Goal: Complete application form

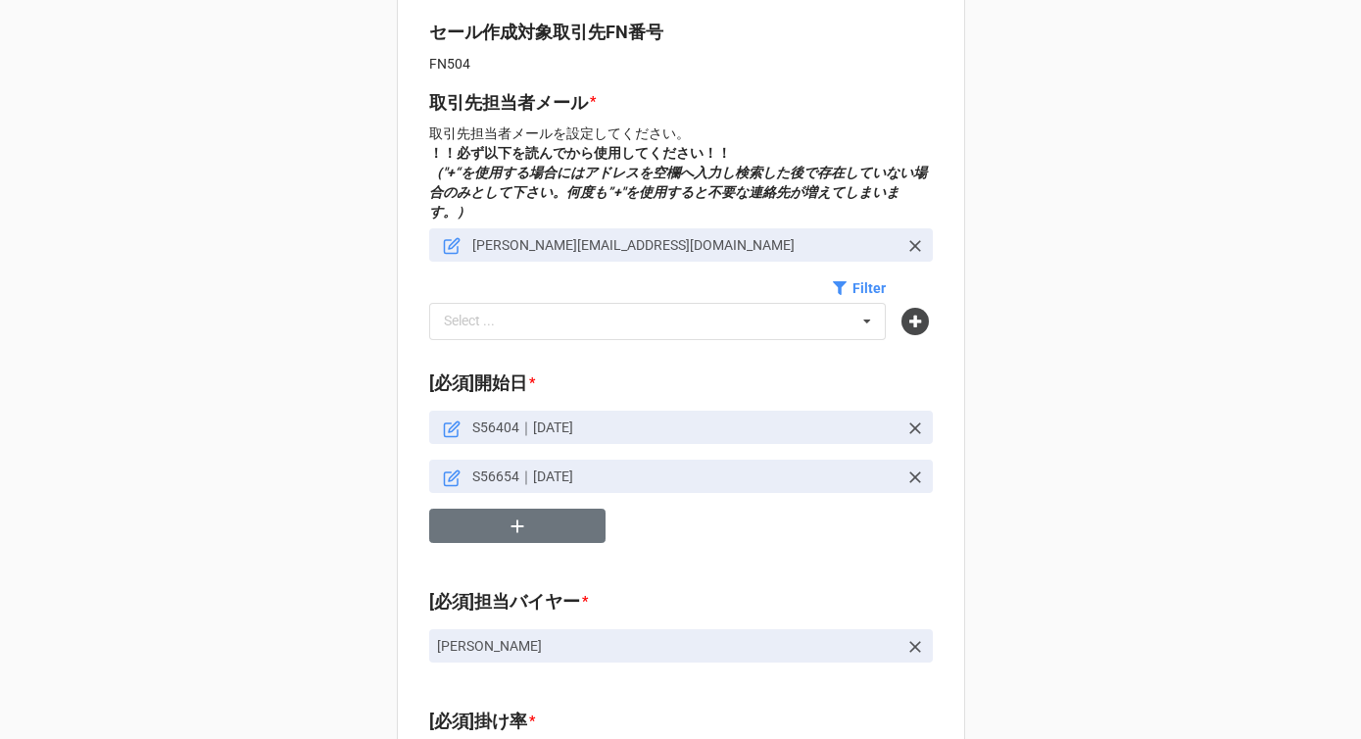
scroll to position [698, 0]
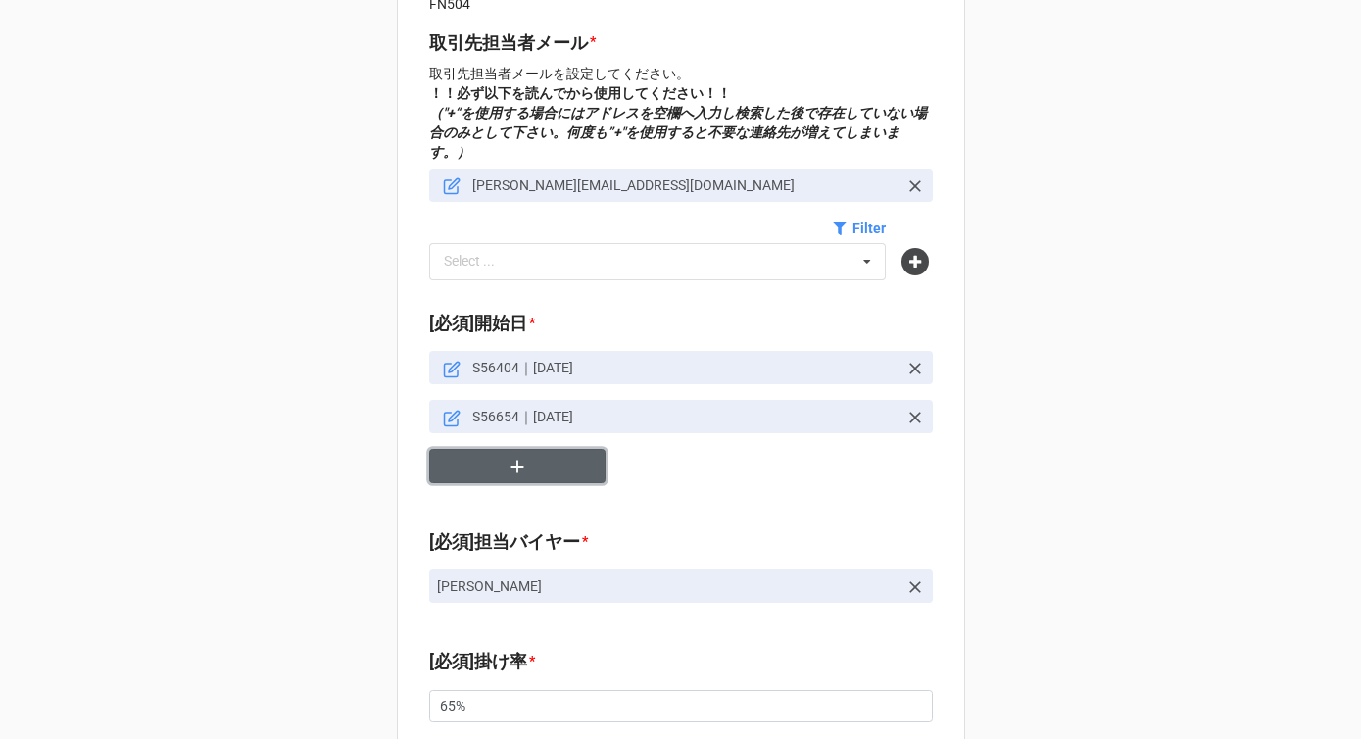
click at [528, 454] on button "button" at bounding box center [517, 466] width 176 height 34
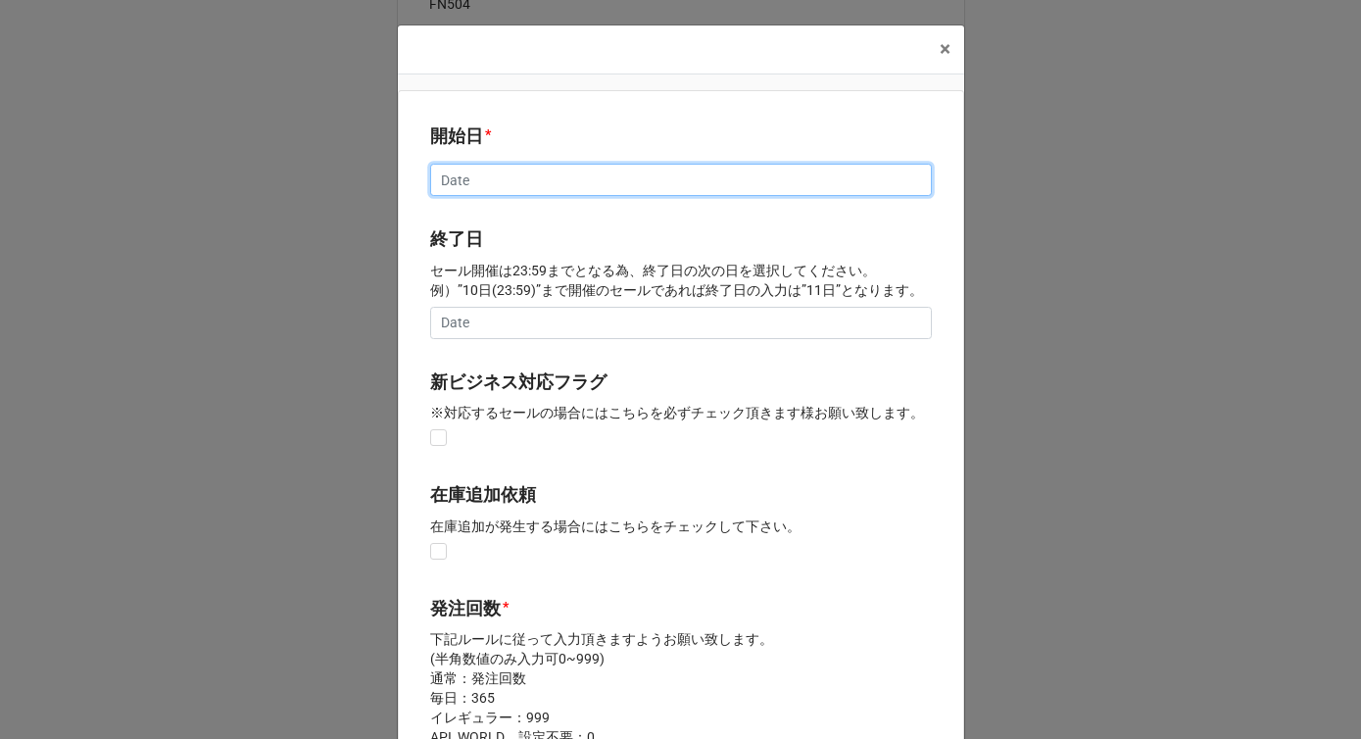
click at [589, 190] on input "text" at bounding box center [681, 180] width 502 height 33
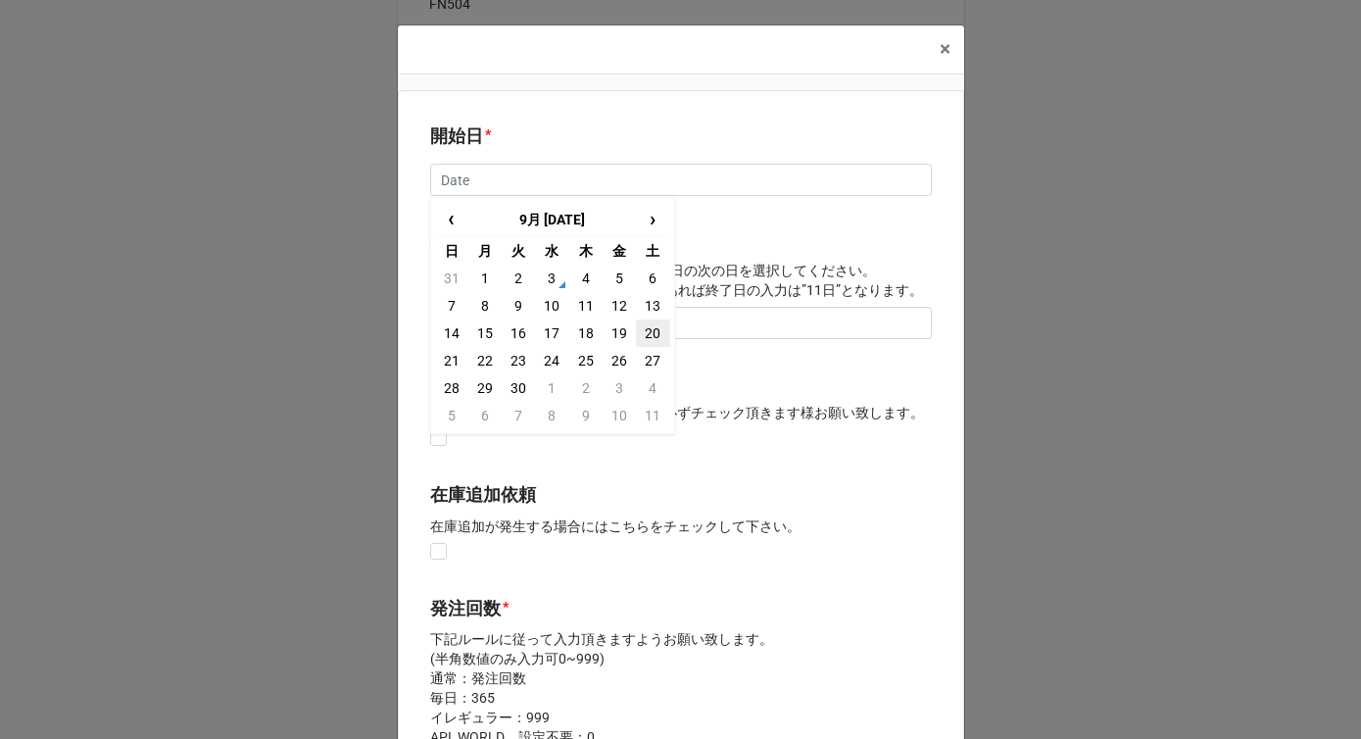
click at [646, 338] on td "20" at bounding box center [652, 332] width 33 height 27
type input "[DATE]"
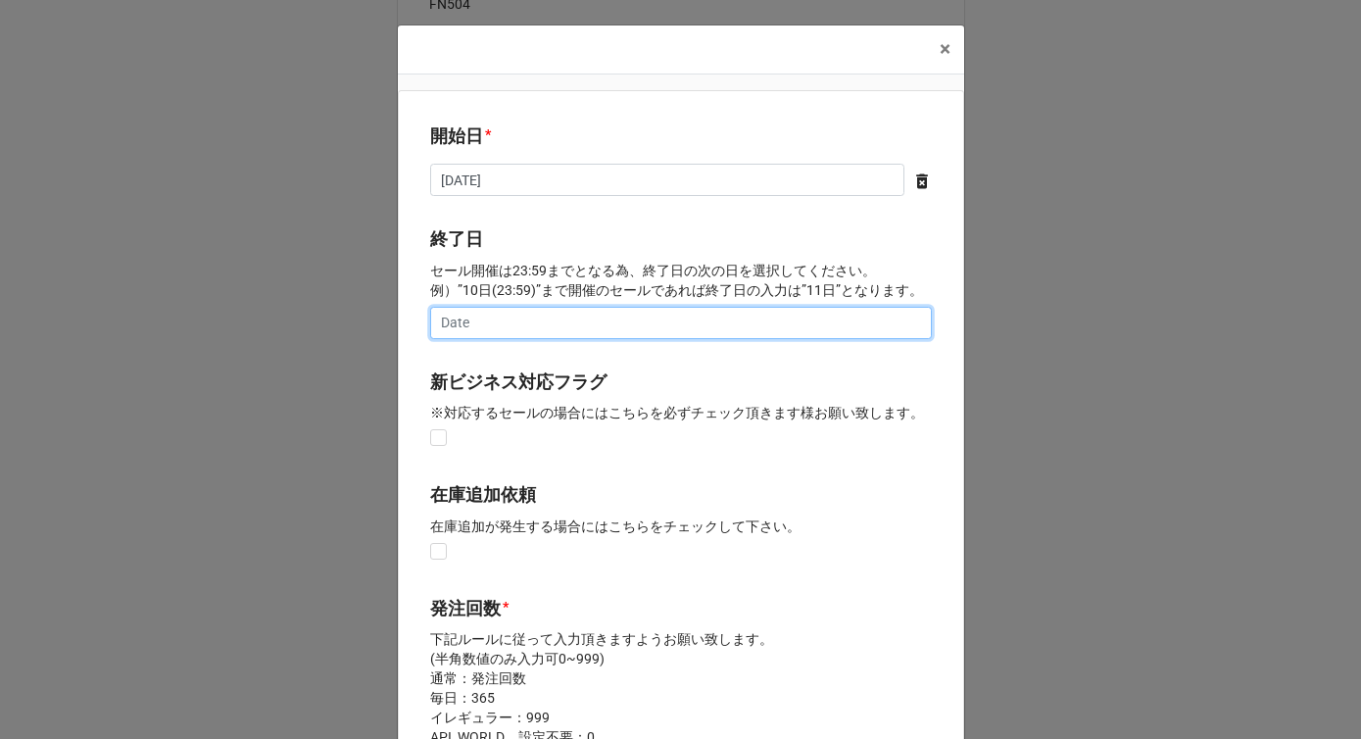
click at [628, 321] on input "text" at bounding box center [681, 323] width 502 height 33
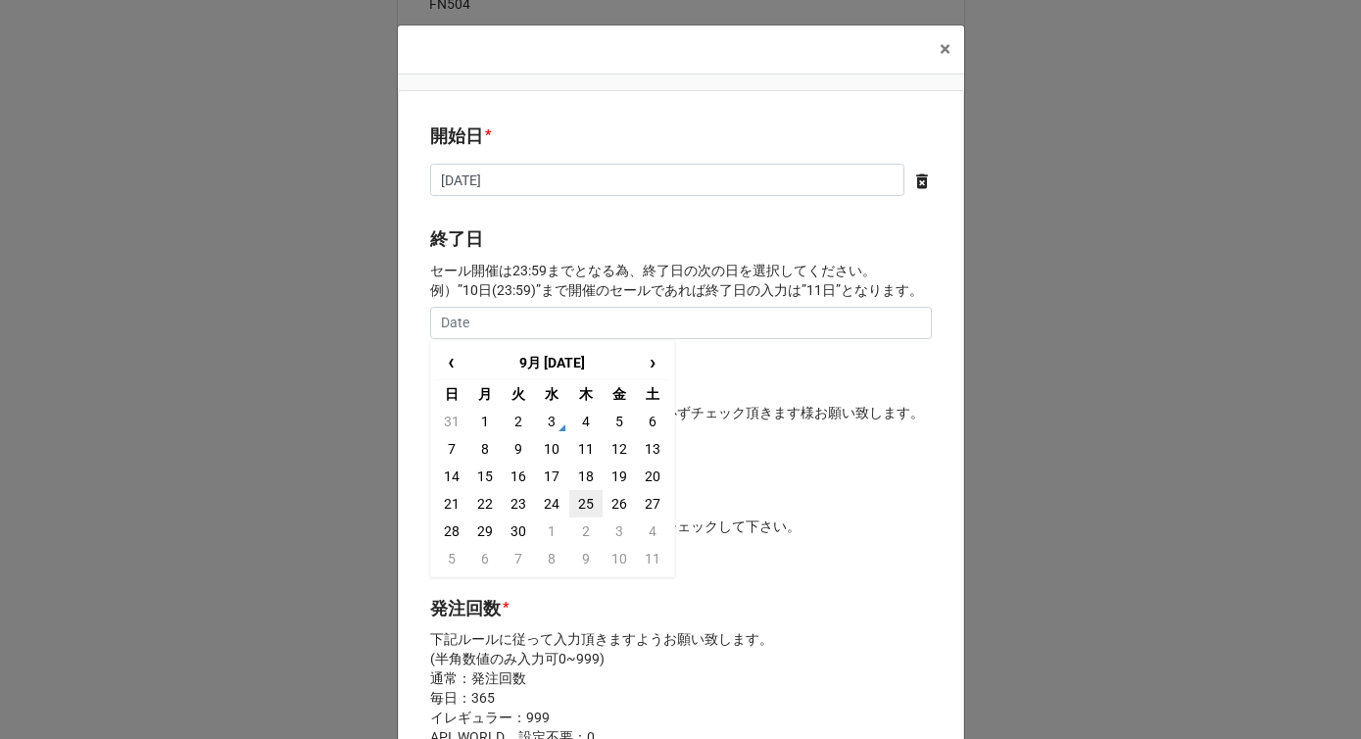
click at [586, 500] on td "25" at bounding box center [585, 503] width 33 height 27
type input "[DATE]"
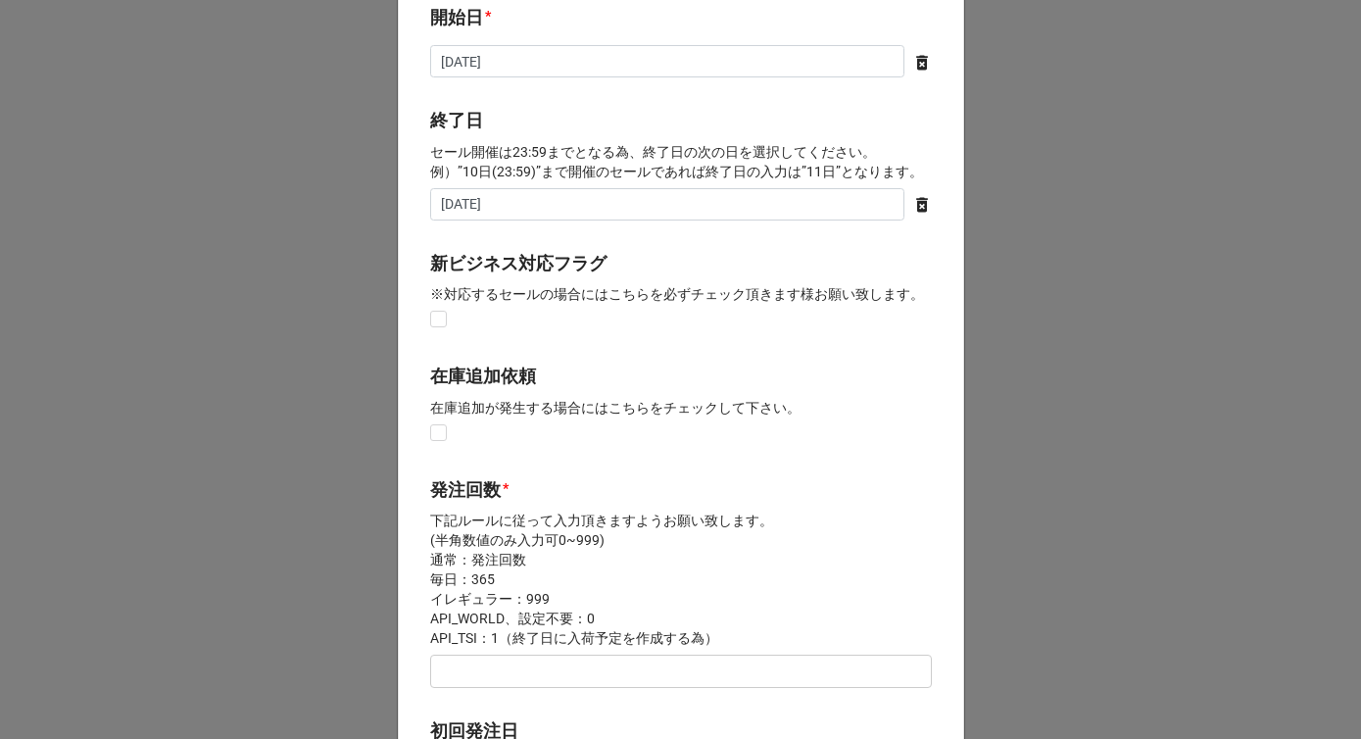
scroll to position [313, 0]
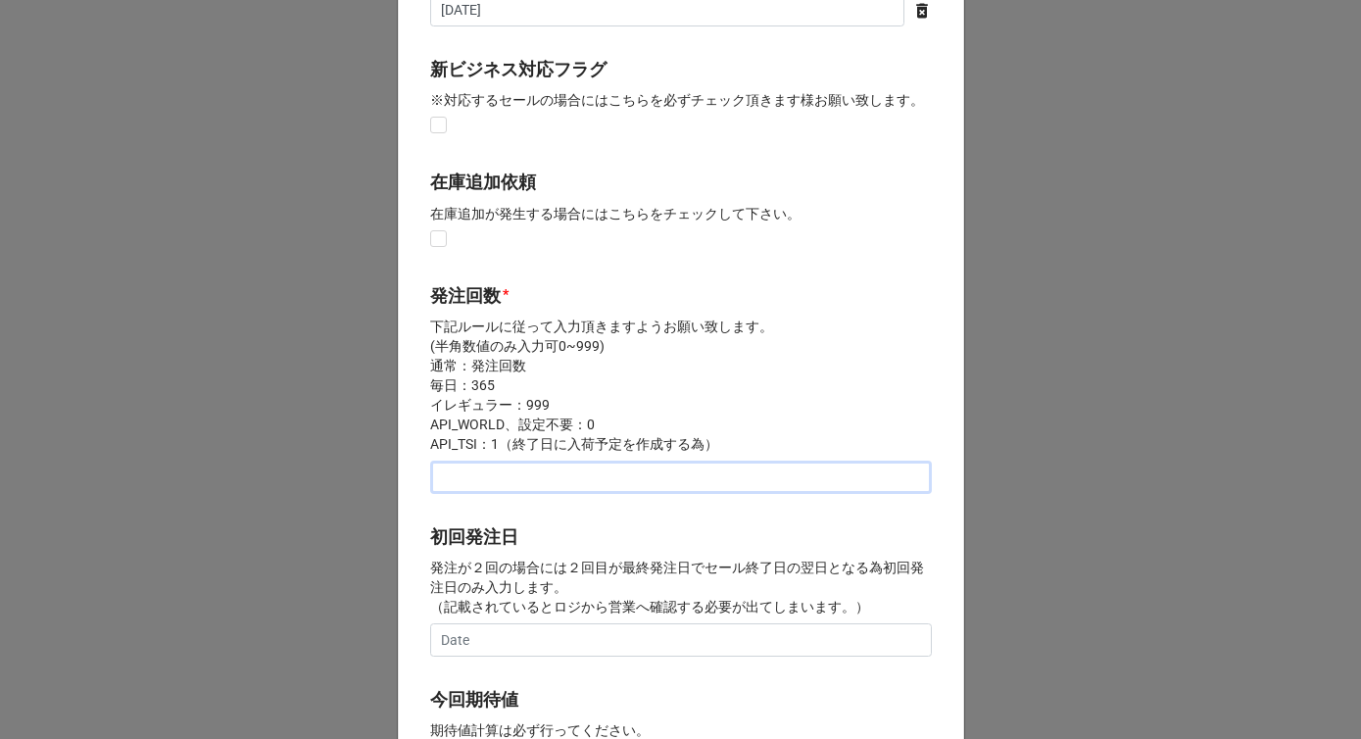
click at [554, 477] on input "text" at bounding box center [681, 477] width 502 height 33
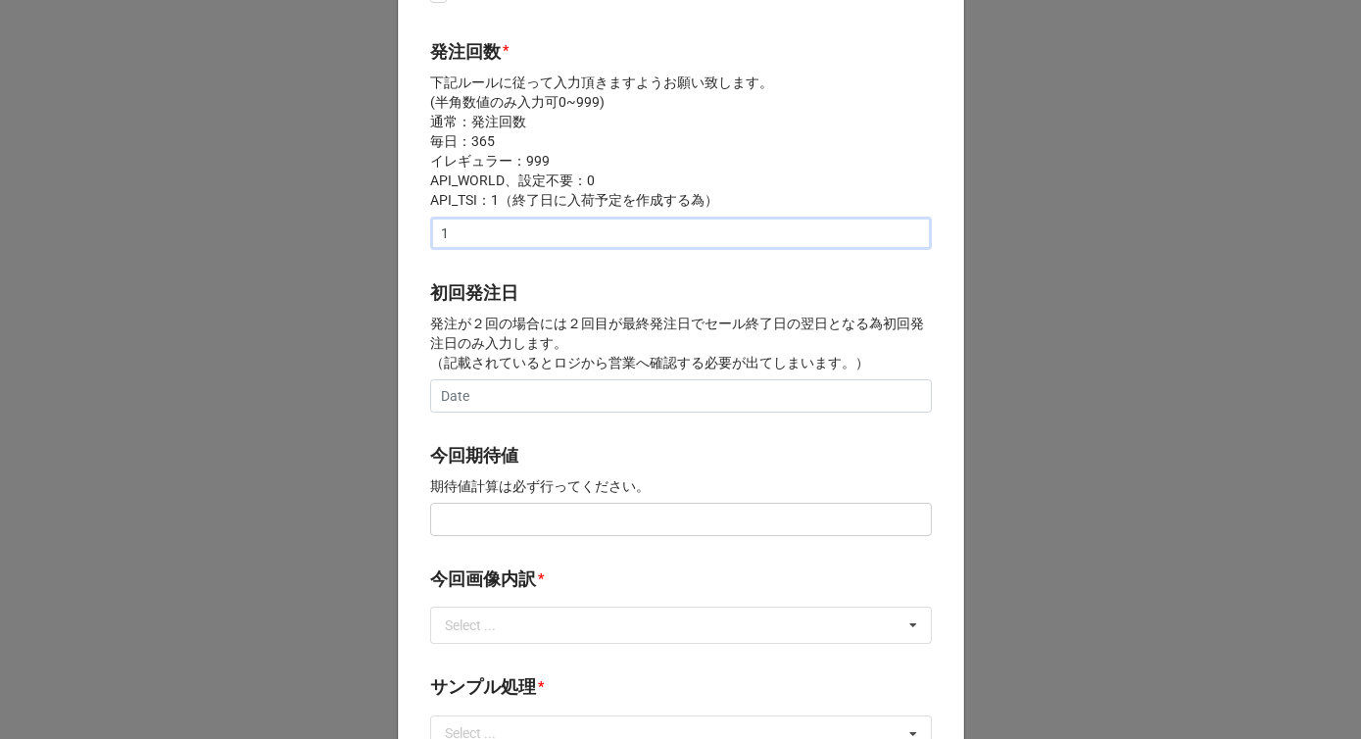
scroll to position [646, 0]
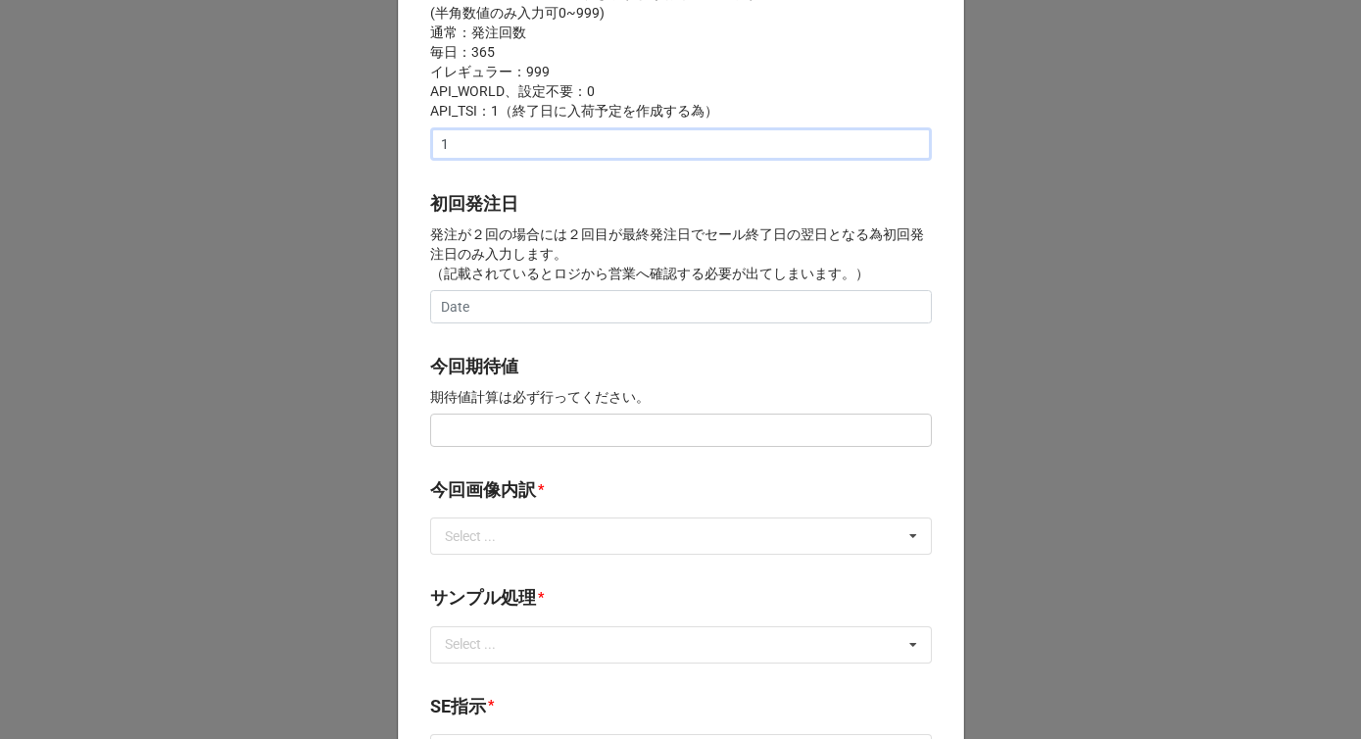
type input "1"
click at [495, 443] on input "text" at bounding box center [681, 430] width 502 height 33
type input "¥100,000"
click at [503, 546] on div "Select ..." at bounding box center [482, 536] width 84 height 23
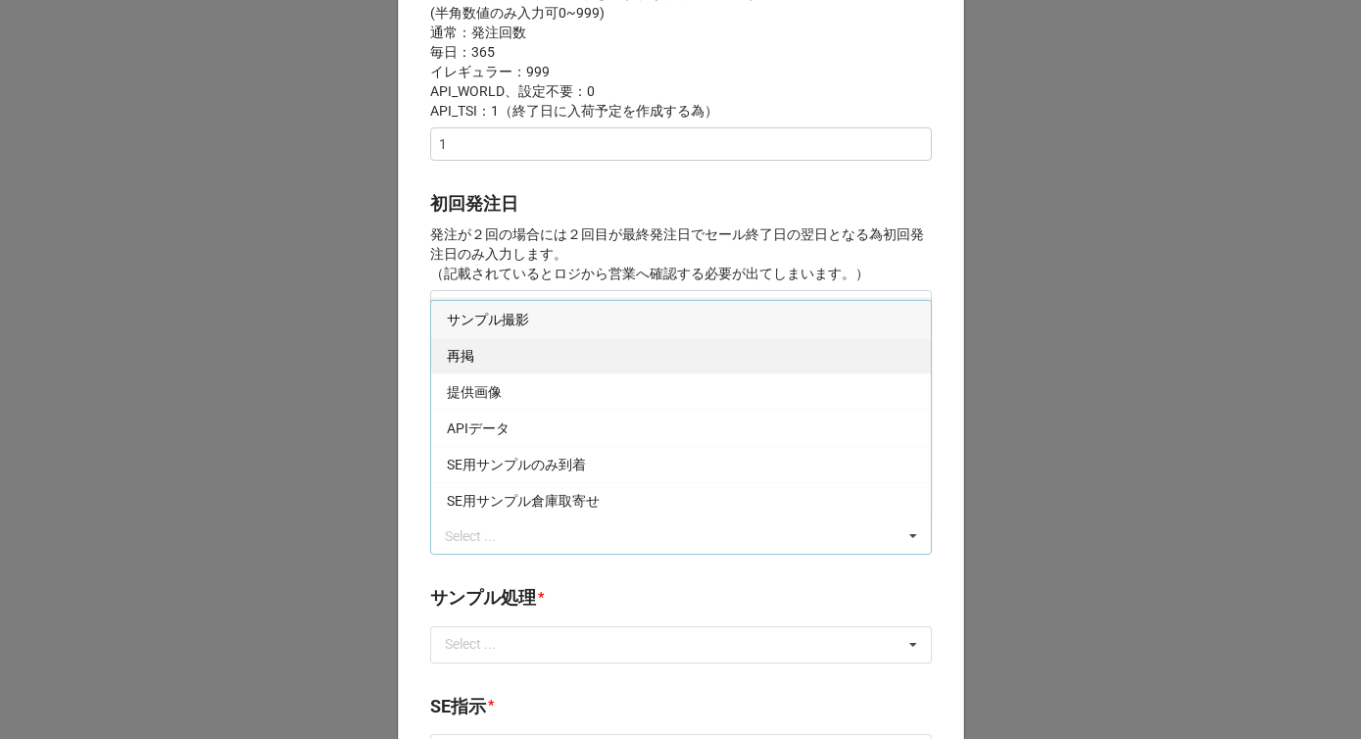
click at [488, 362] on div "再掲" at bounding box center [681, 355] width 500 height 36
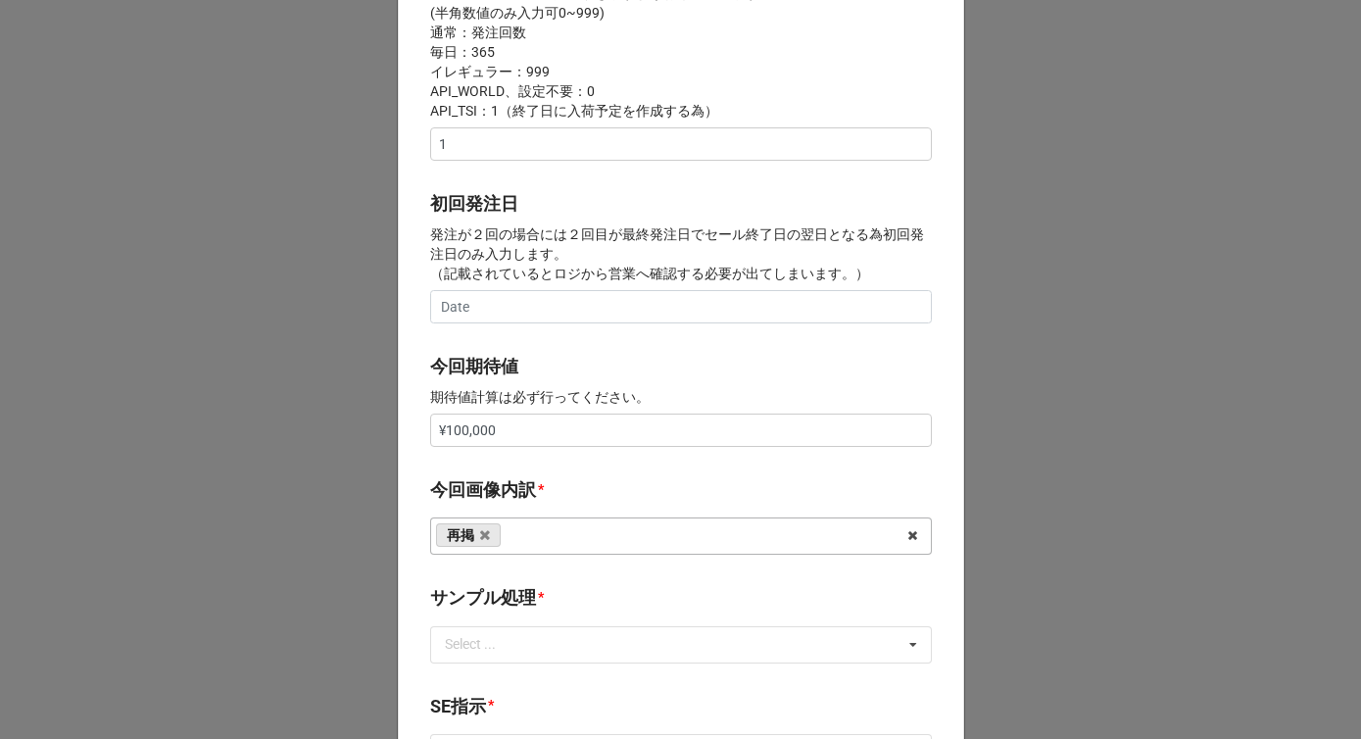
click at [411, 428] on div "開始日 * [DATE] ‹ 9月 [DATE] › 日 月 火 [PERSON_NAME] 金 土 31 1 2 3 4 5 6 7 8 9 10 11 1…" at bounding box center [681, 412] width 566 height 1937
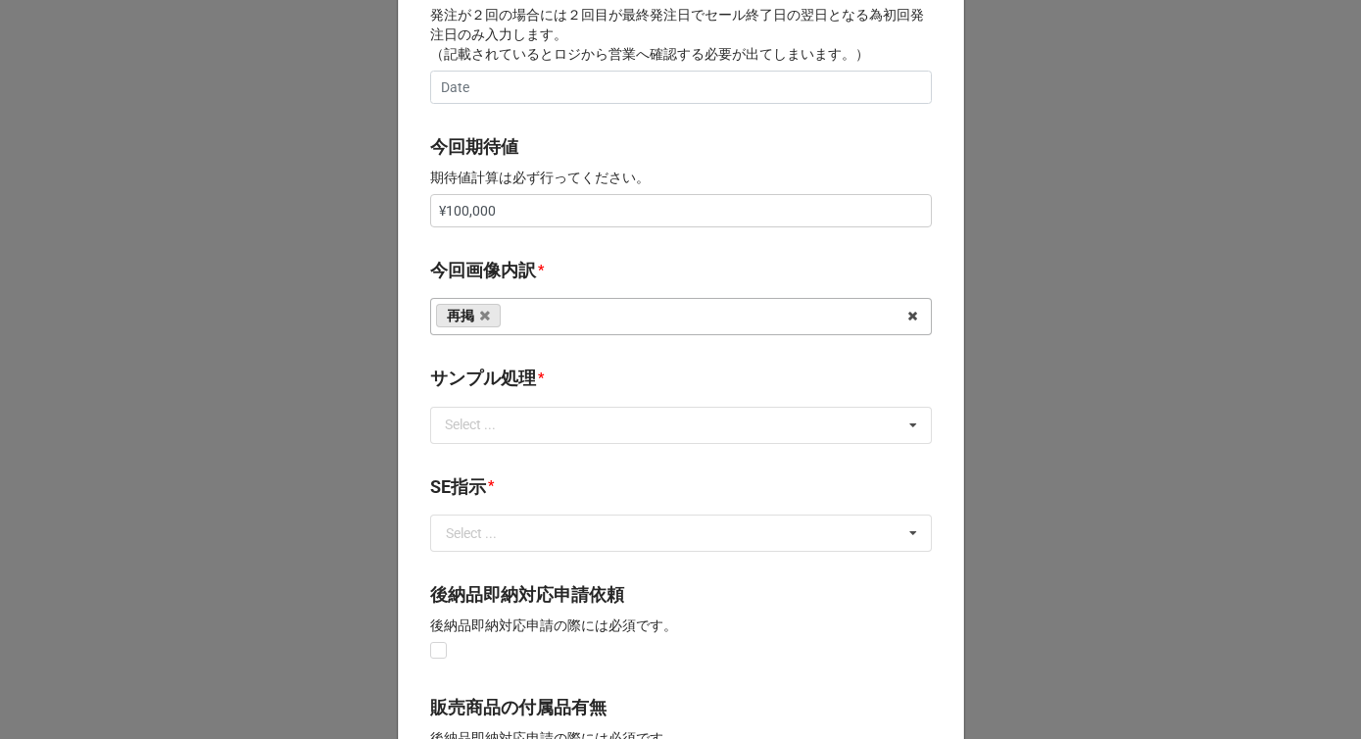
scroll to position [910, 0]
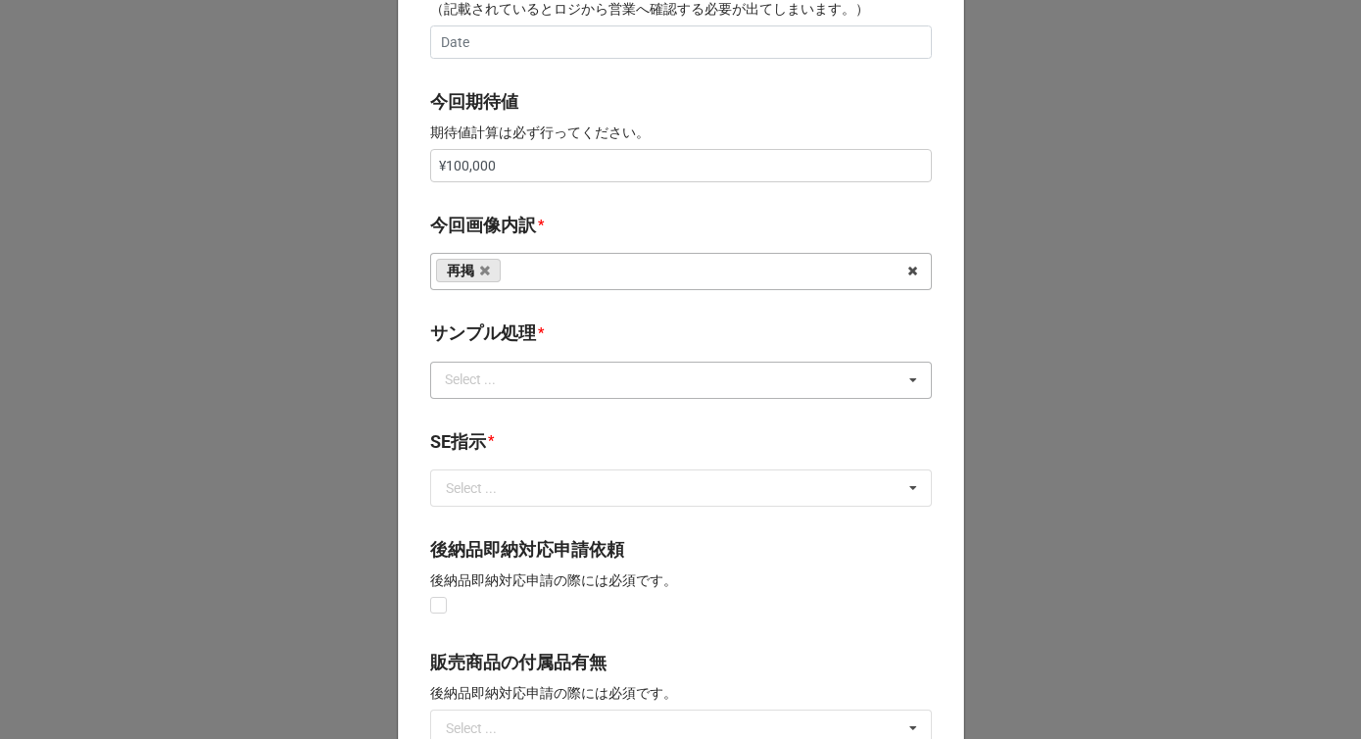
click at [488, 386] on div "Select ..." at bounding box center [482, 379] width 84 height 23
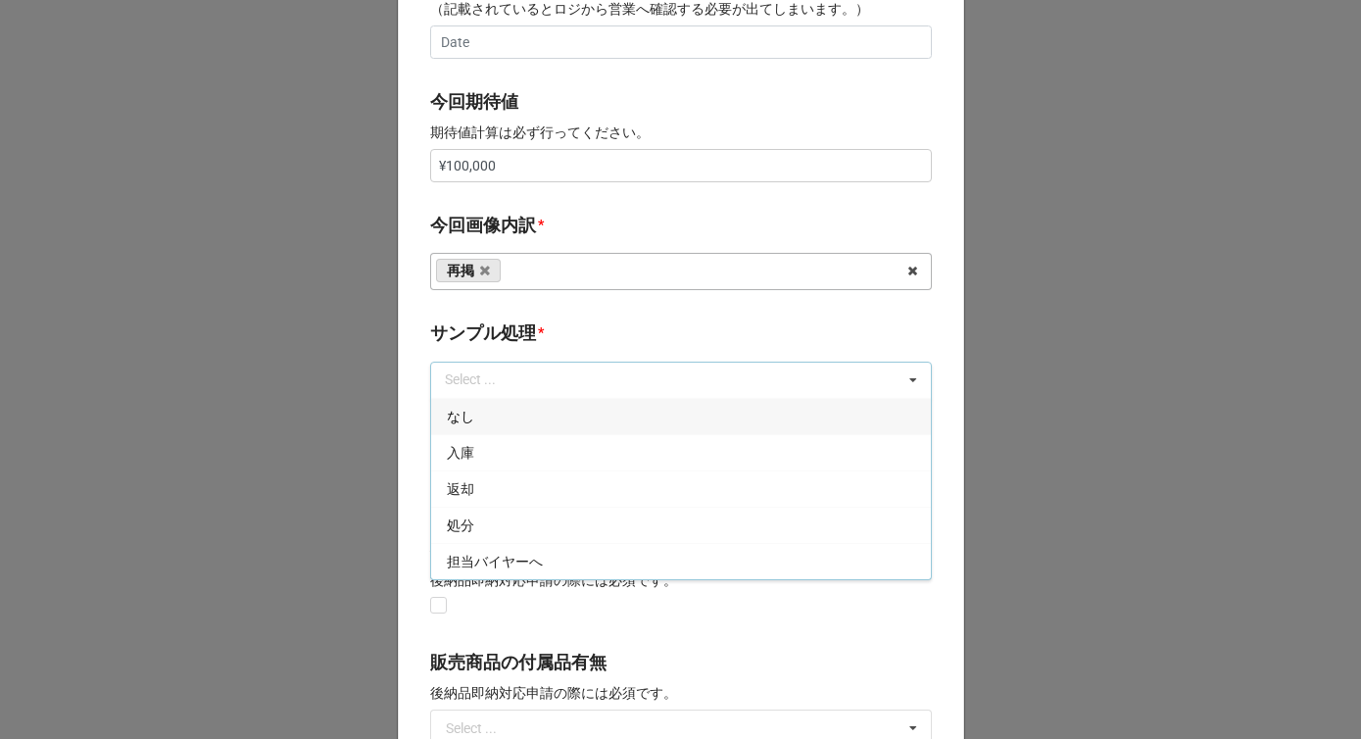
click at [477, 419] on div "なし" at bounding box center [681, 416] width 500 height 36
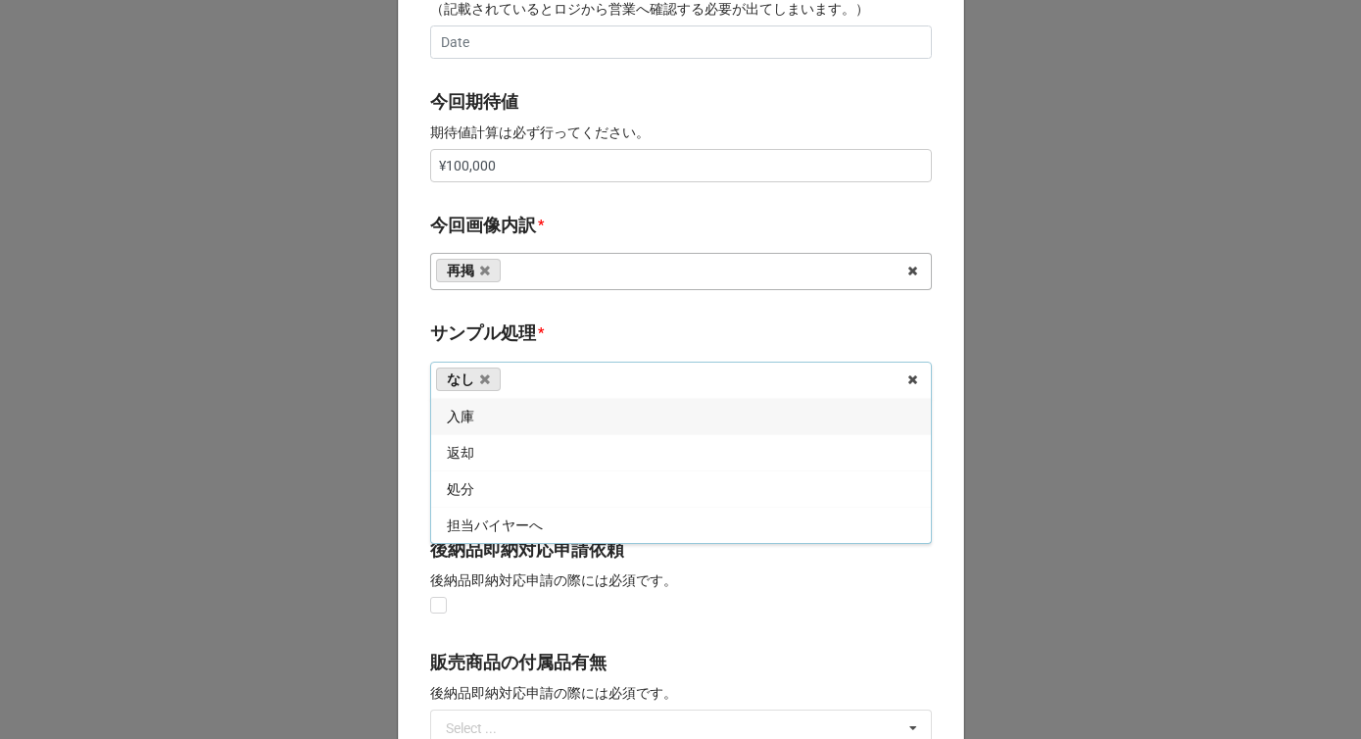
click at [525, 344] on label "サンプル処理" at bounding box center [483, 332] width 106 height 27
click at [507, 485] on input "text" at bounding box center [682, 487] width 500 height 35
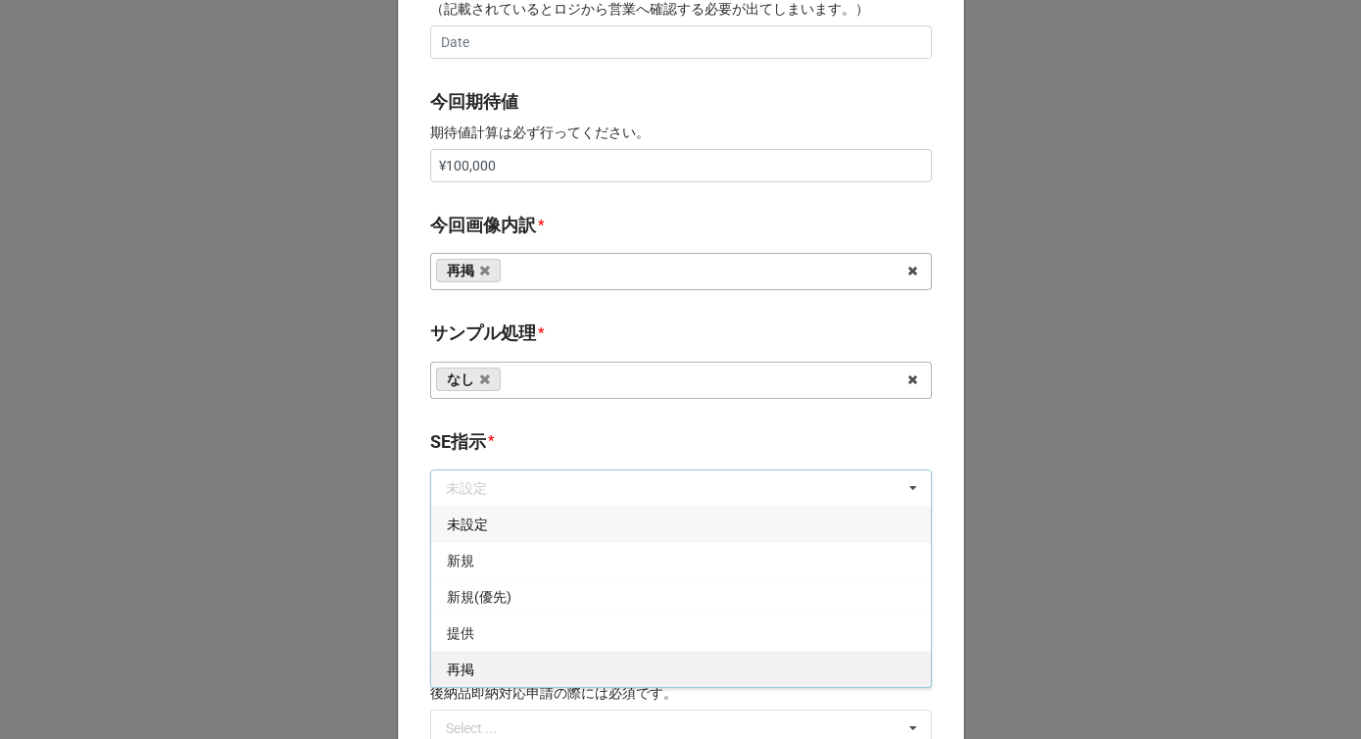
click at [479, 669] on div "再掲" at bounding box center [681, 669] width 500 height 36
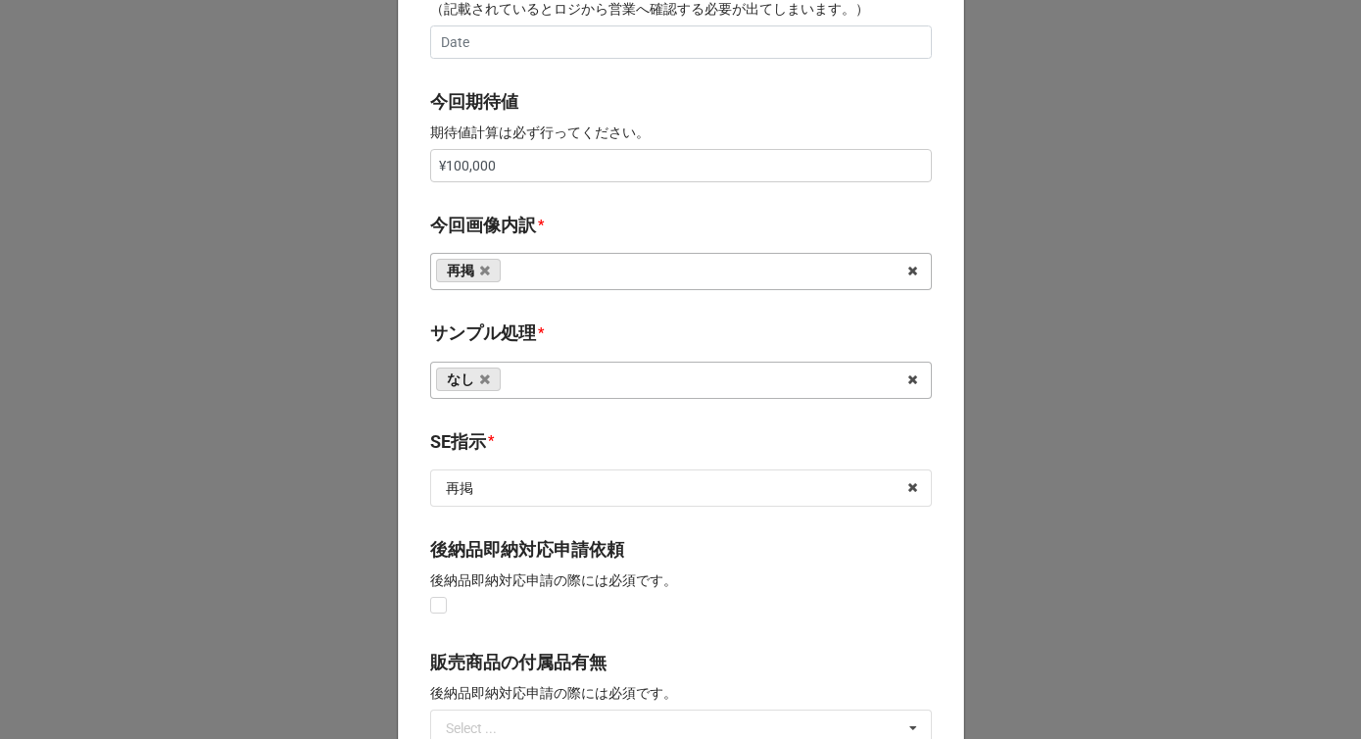
click at [563, 432] on b "SE指示 *" at bounding box center [681, 445] width 502 height 34
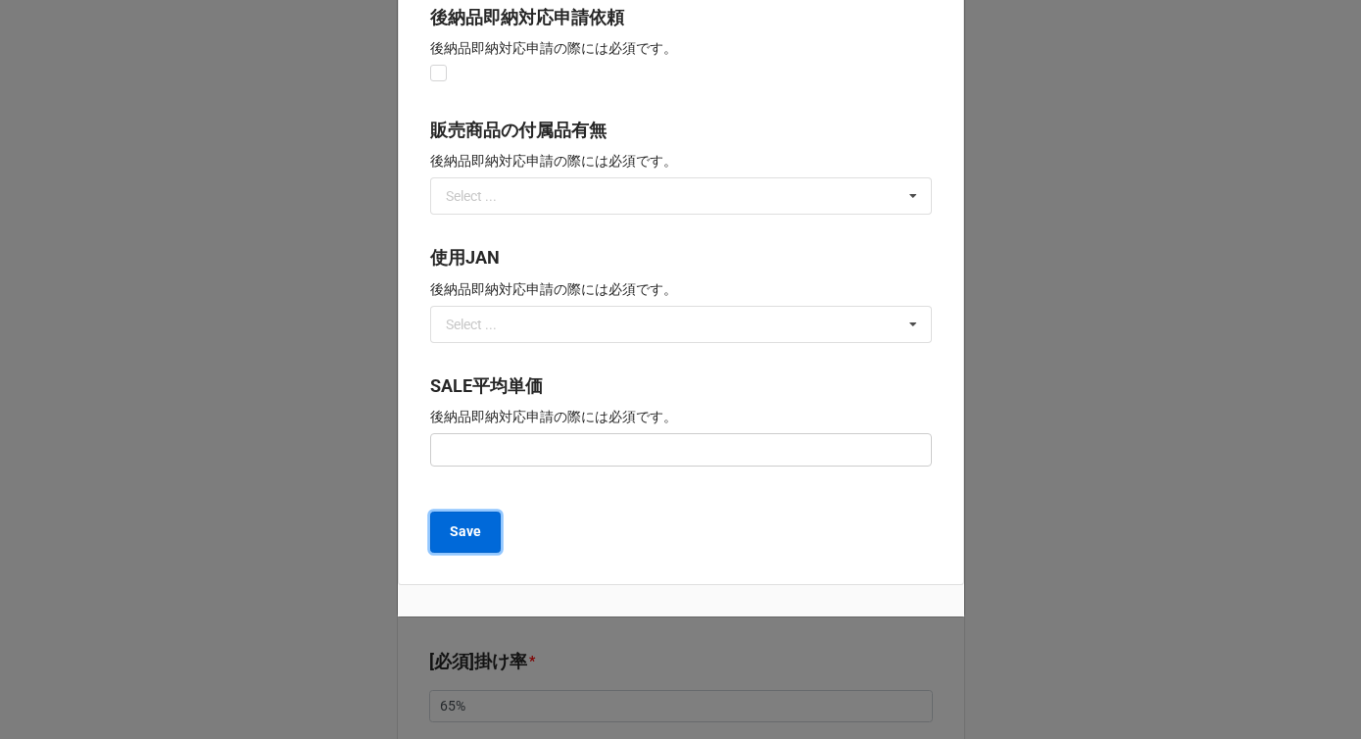
click at [477, 536] on button "Save" at bounding box center [465, 532] width 71 height 41
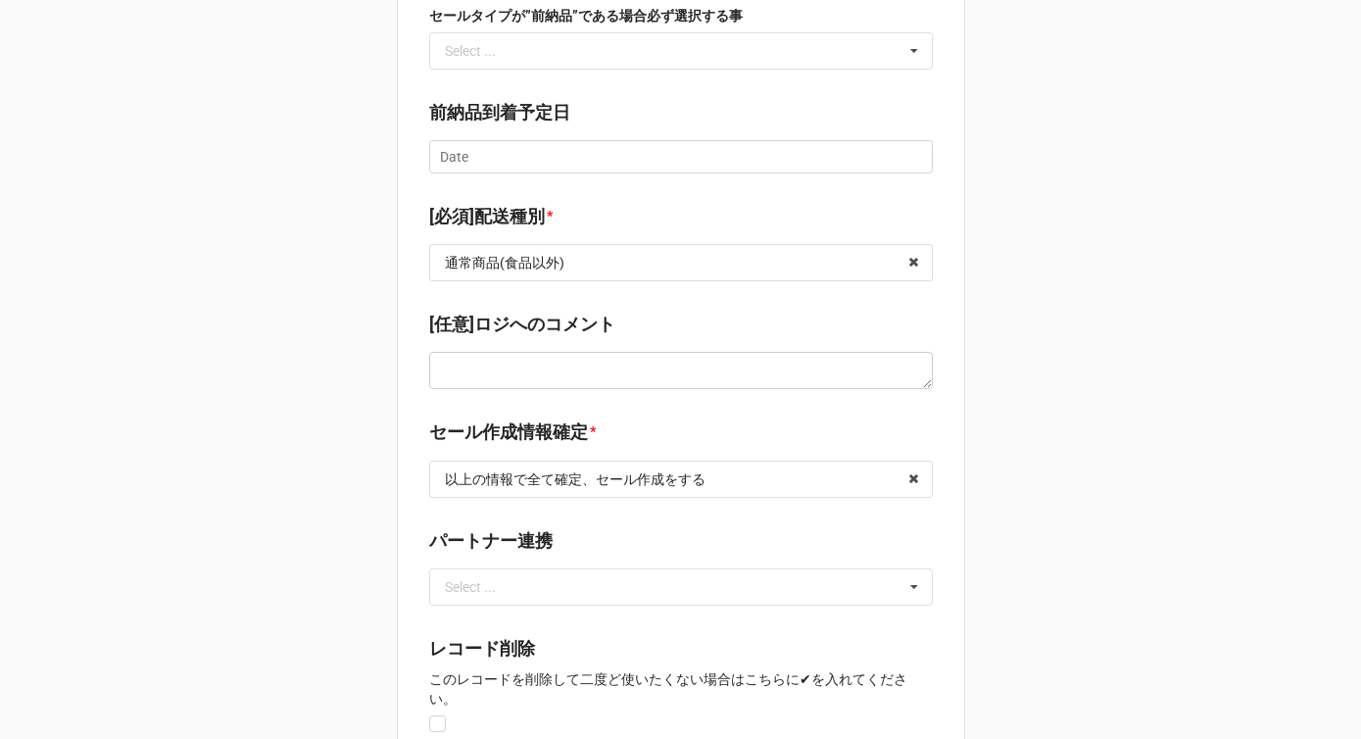
scroll to position [2688, 0]
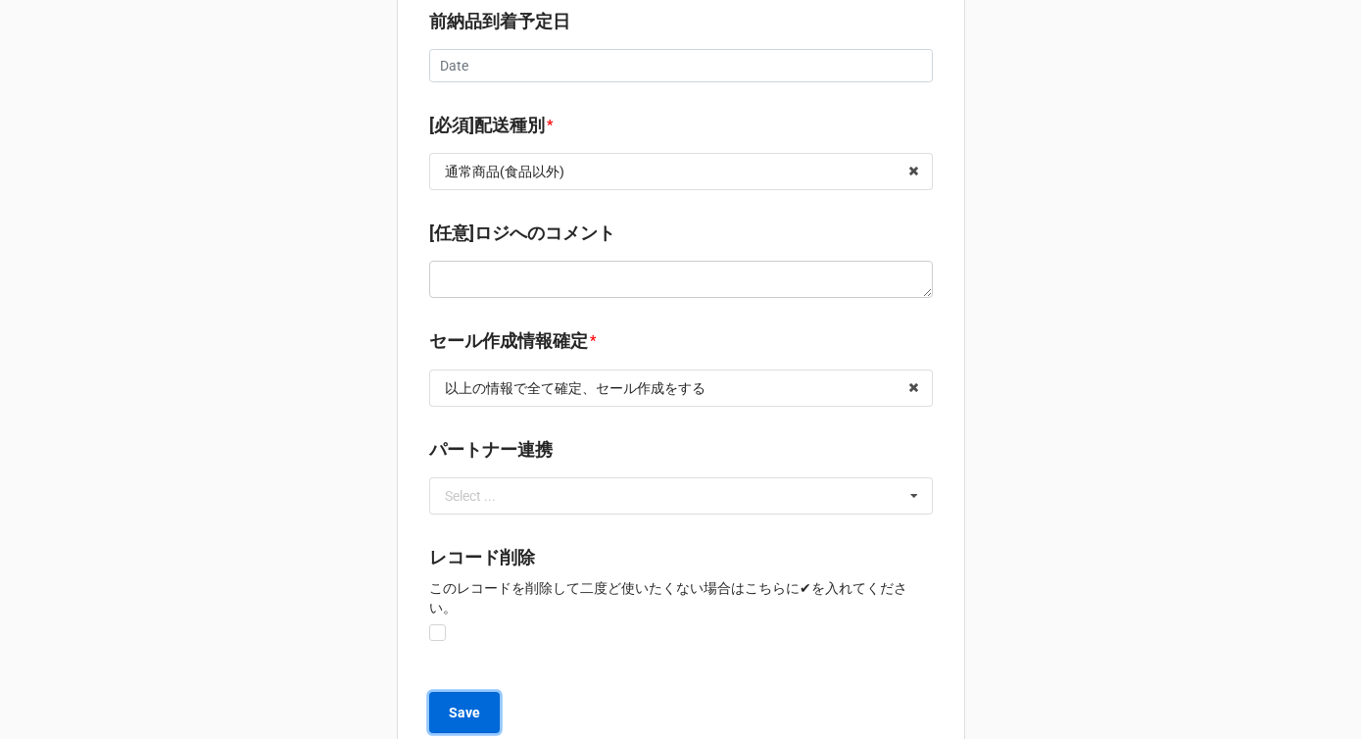
click at [449, 703] on b "Save" at bounding box center [464, 713] width 31 height 21
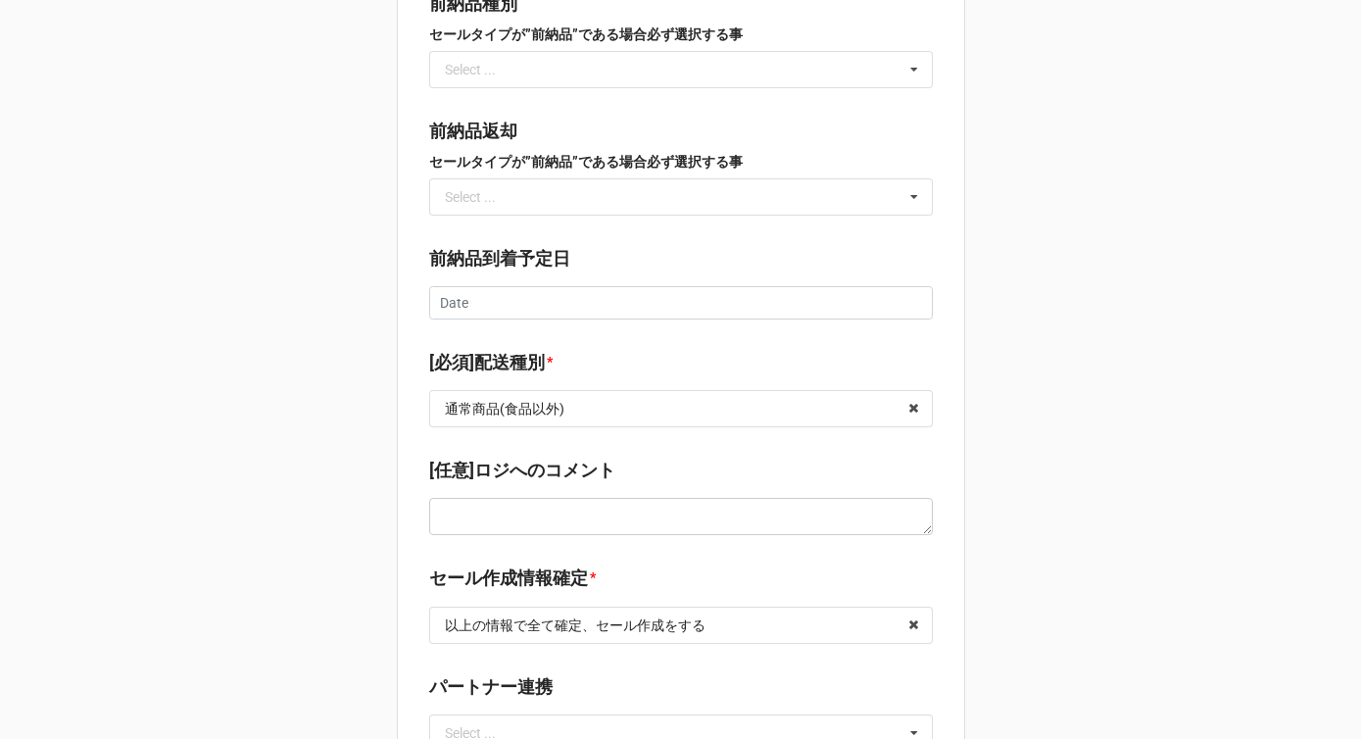
scroll to position [2688, 0]
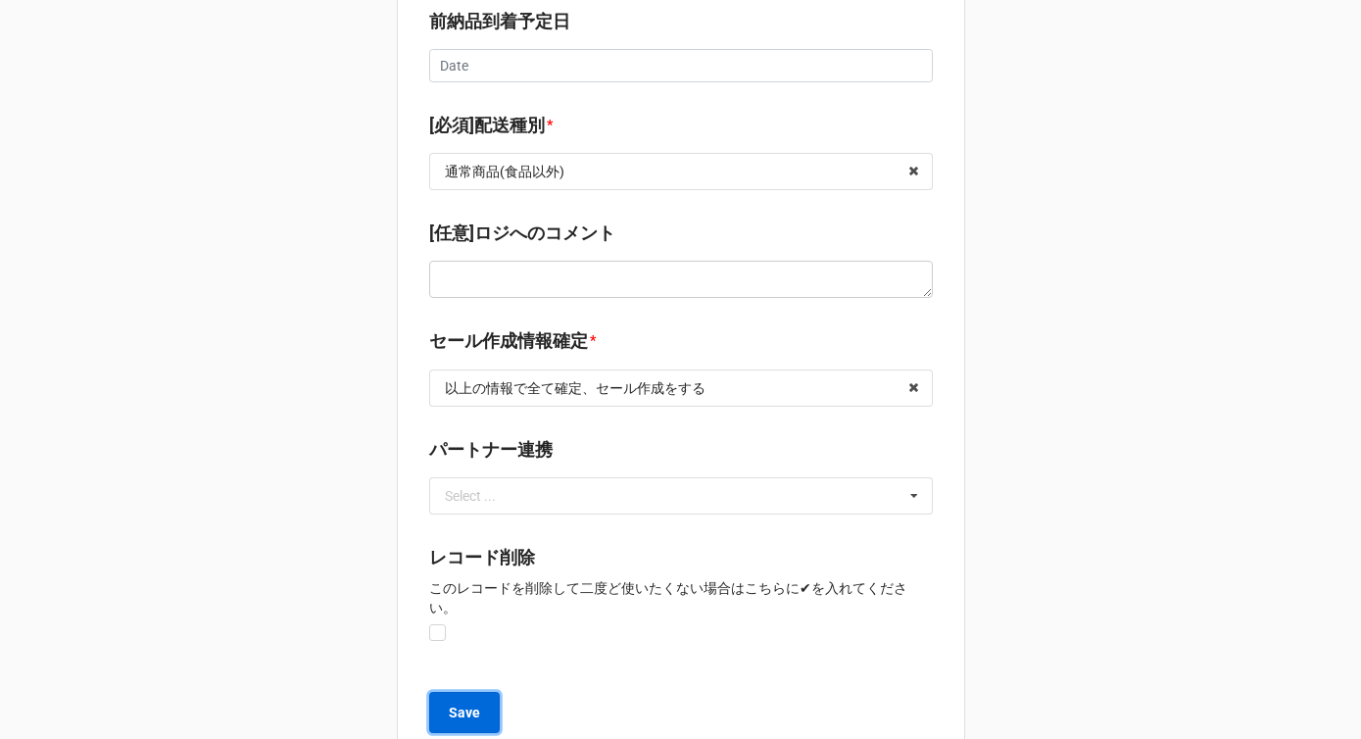
click at [466, 703] on b "Save" at bounding box center [464, 713] width 31 height 21
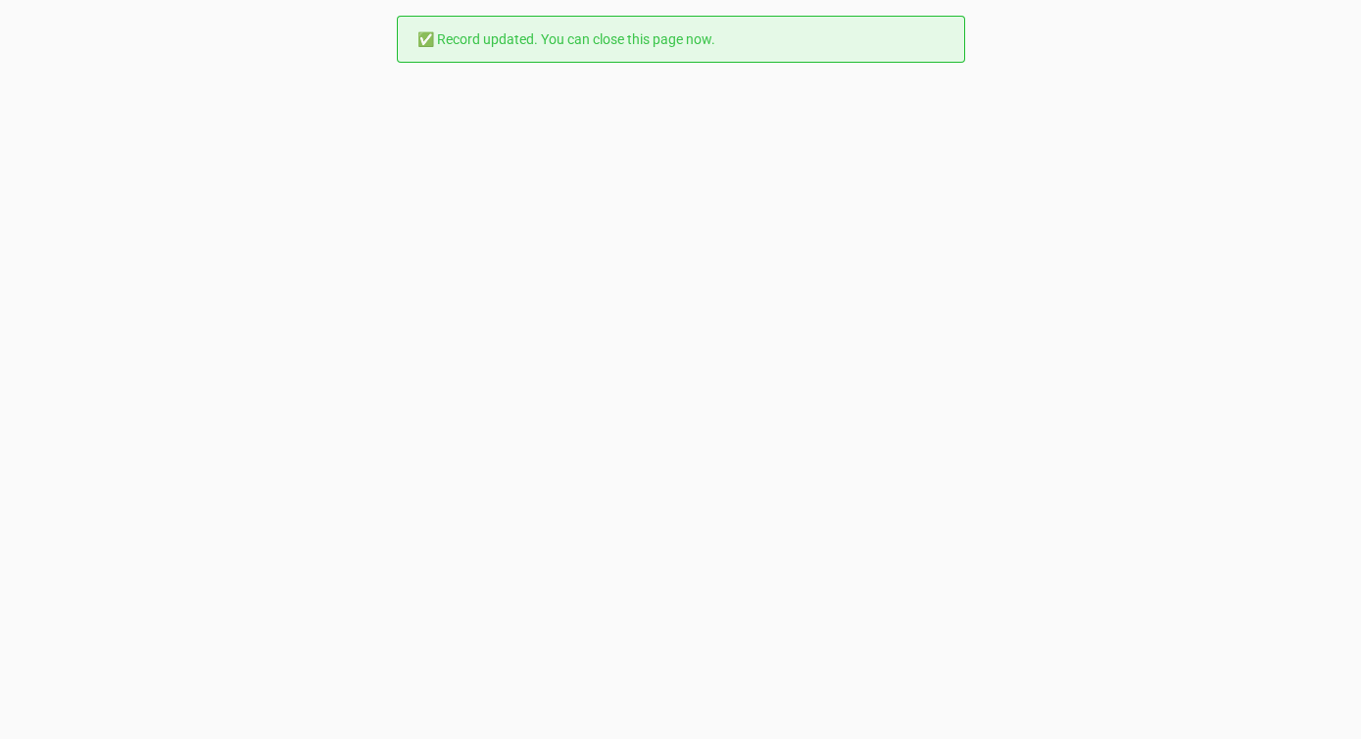
scroll to position [0, 0]
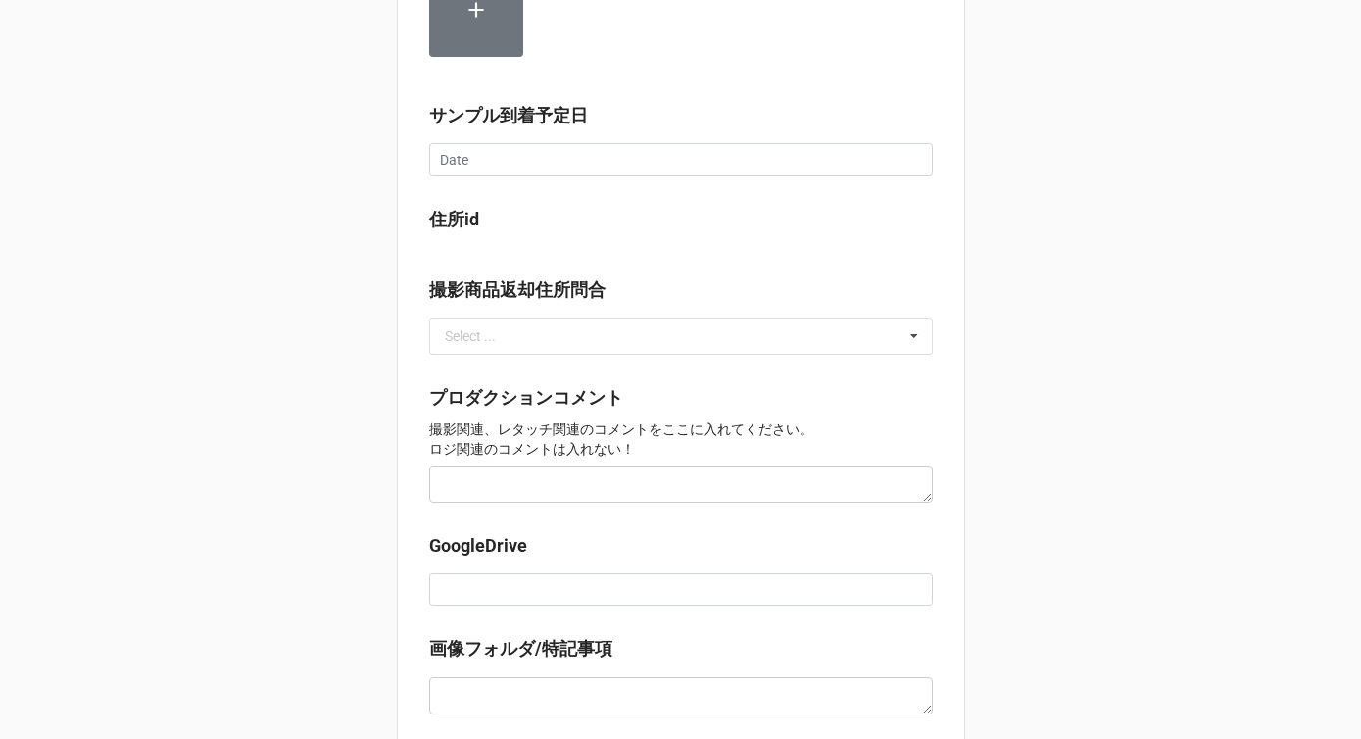
scroll to position [1502, 0]
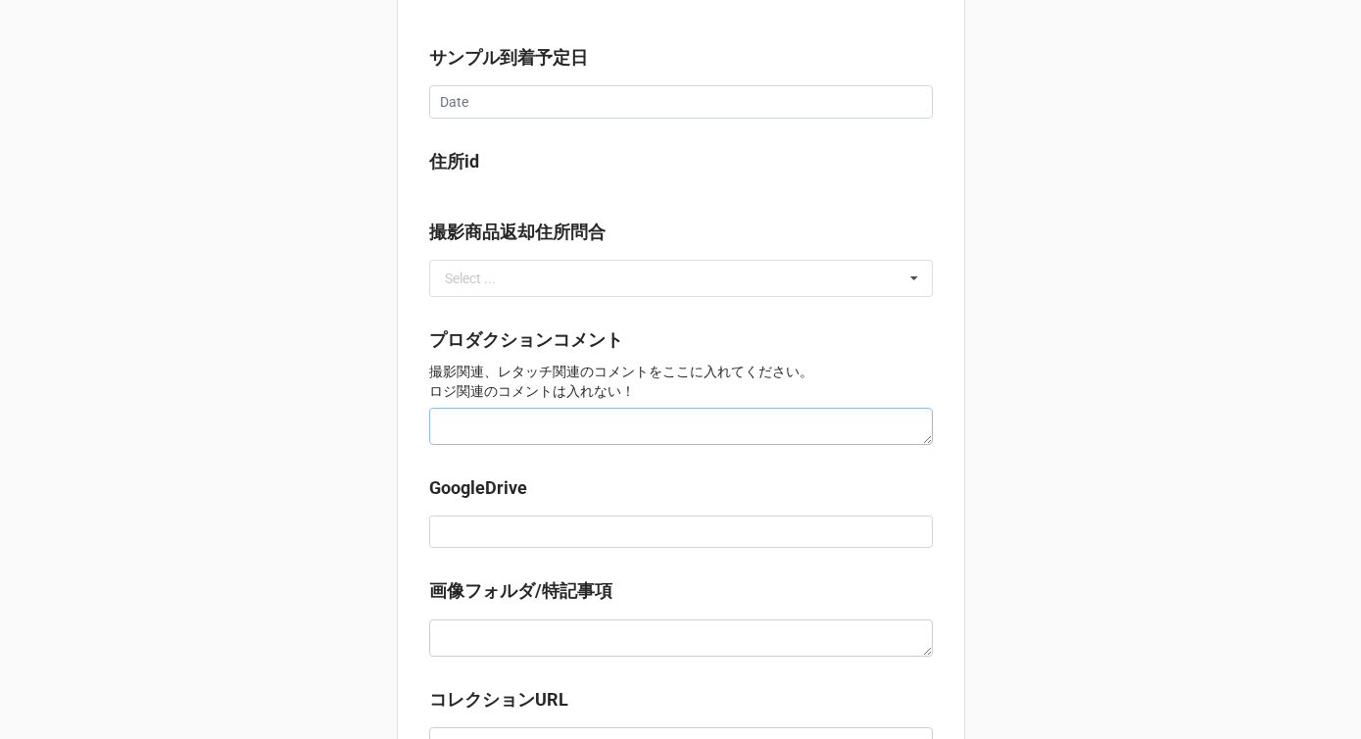
click at [464, 408] on textarea at bounding box center [681, 426] width 504 height 37
click at [446, 530] on div "GoogleDrive" at bounding box center [681, 518] width 504 height 88
click at [446, 529] on input at bounding box center [681, 531] width 504 height 33
type input "り"
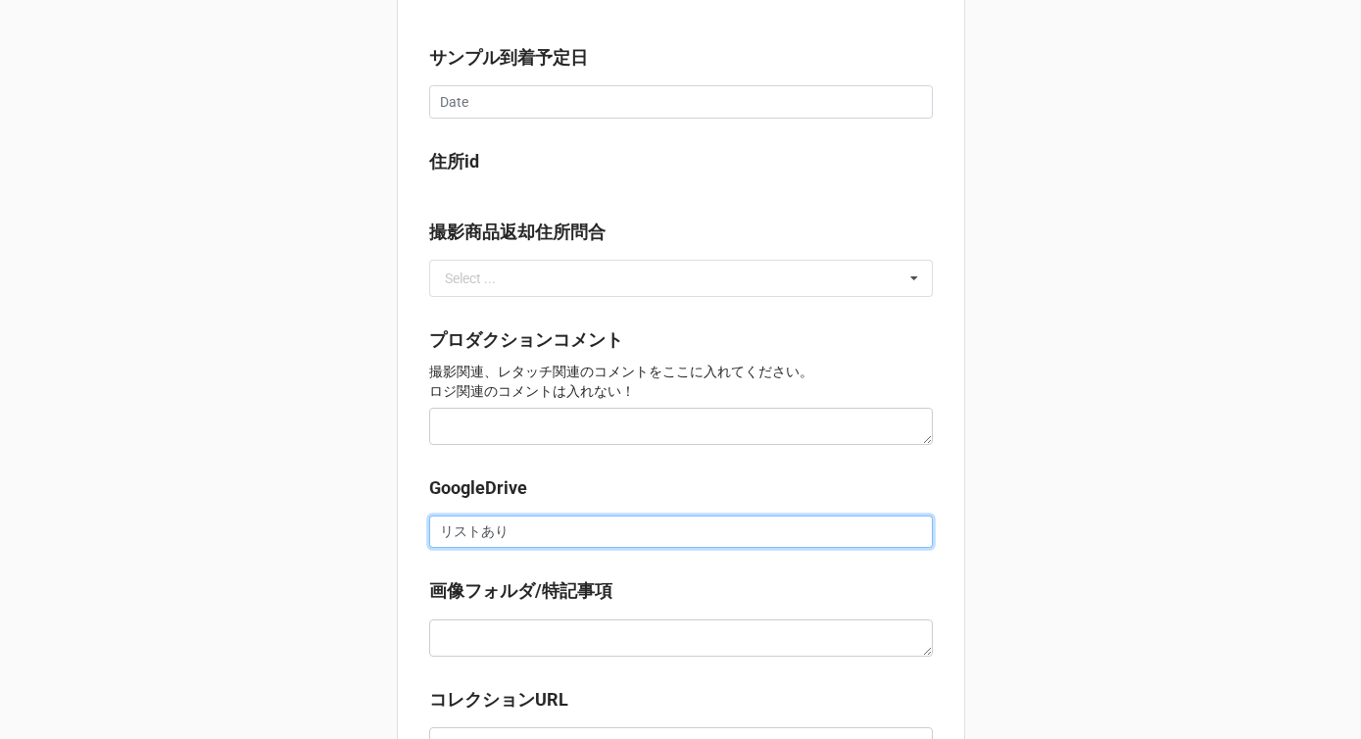
scroll to position [1763, 0]
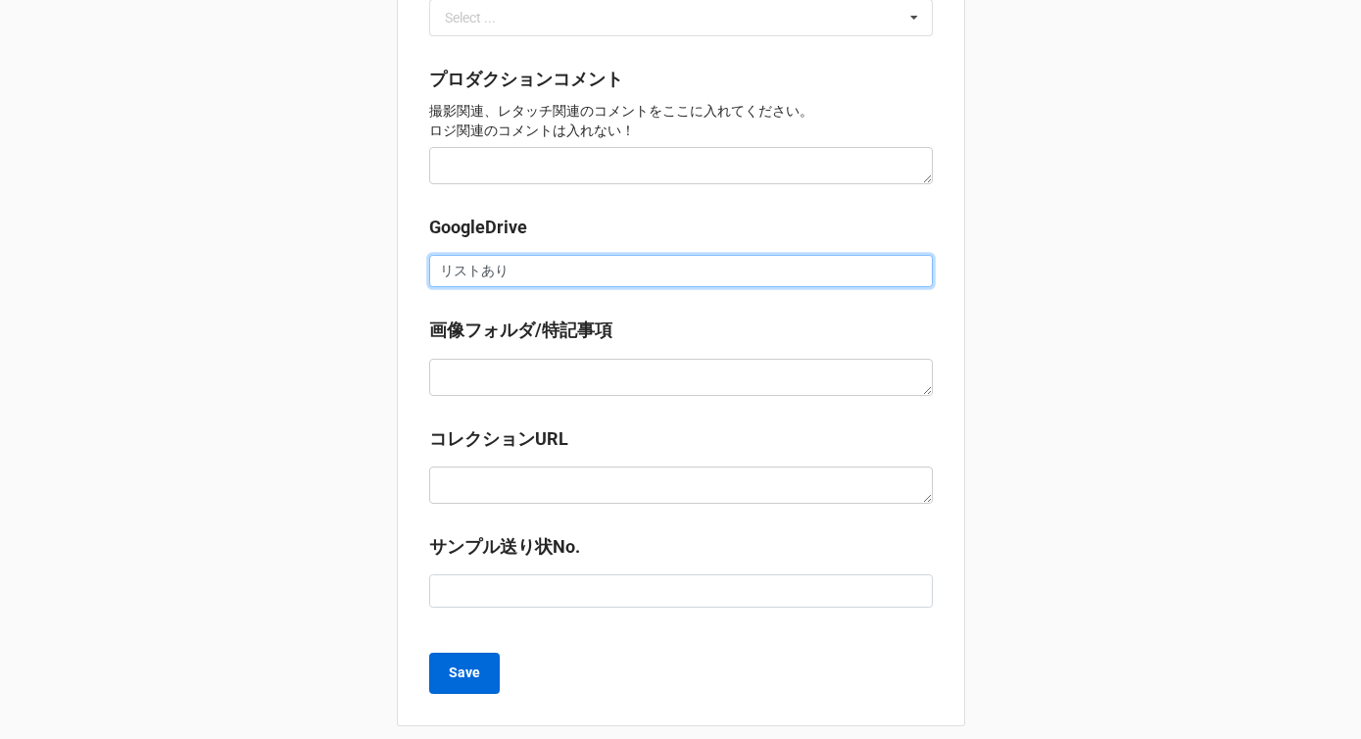
type input "リストあり"
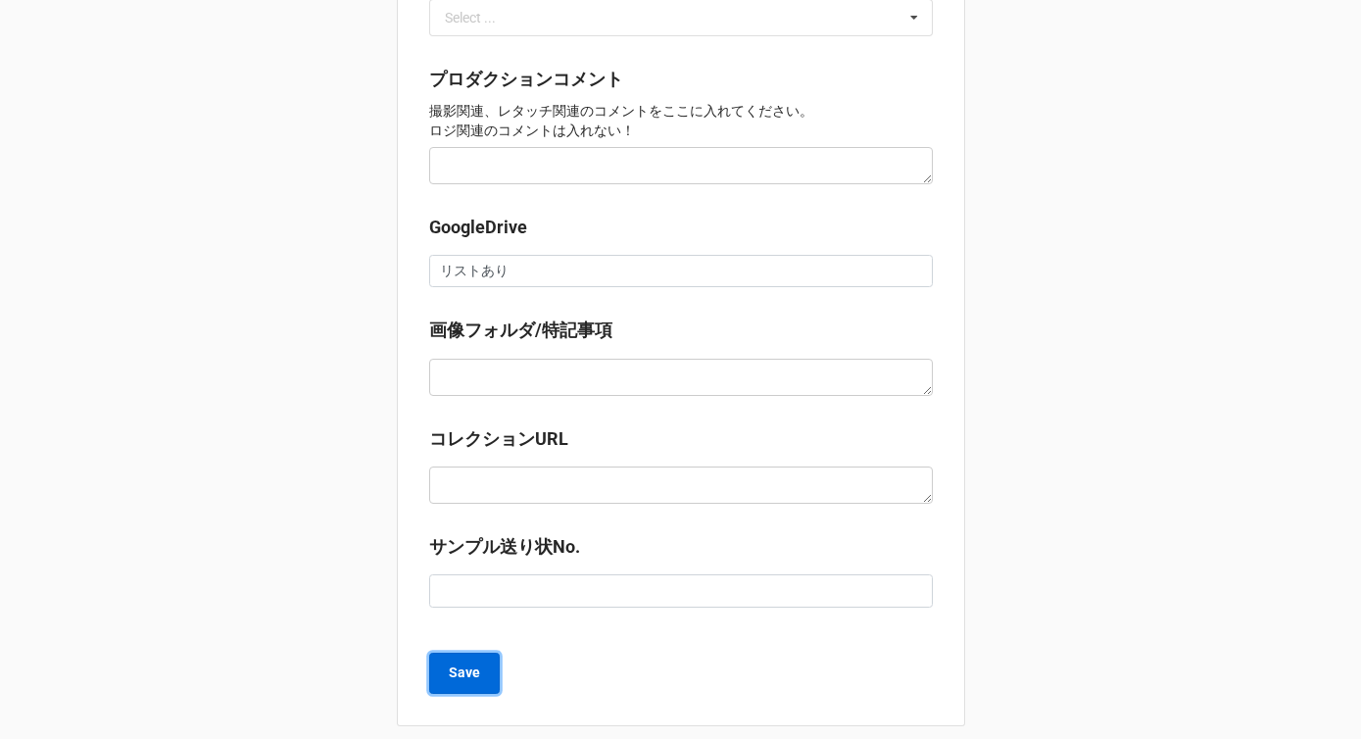
click at [449, 662] on b "Save" at bounding box center [464, 672] width 31 height 21
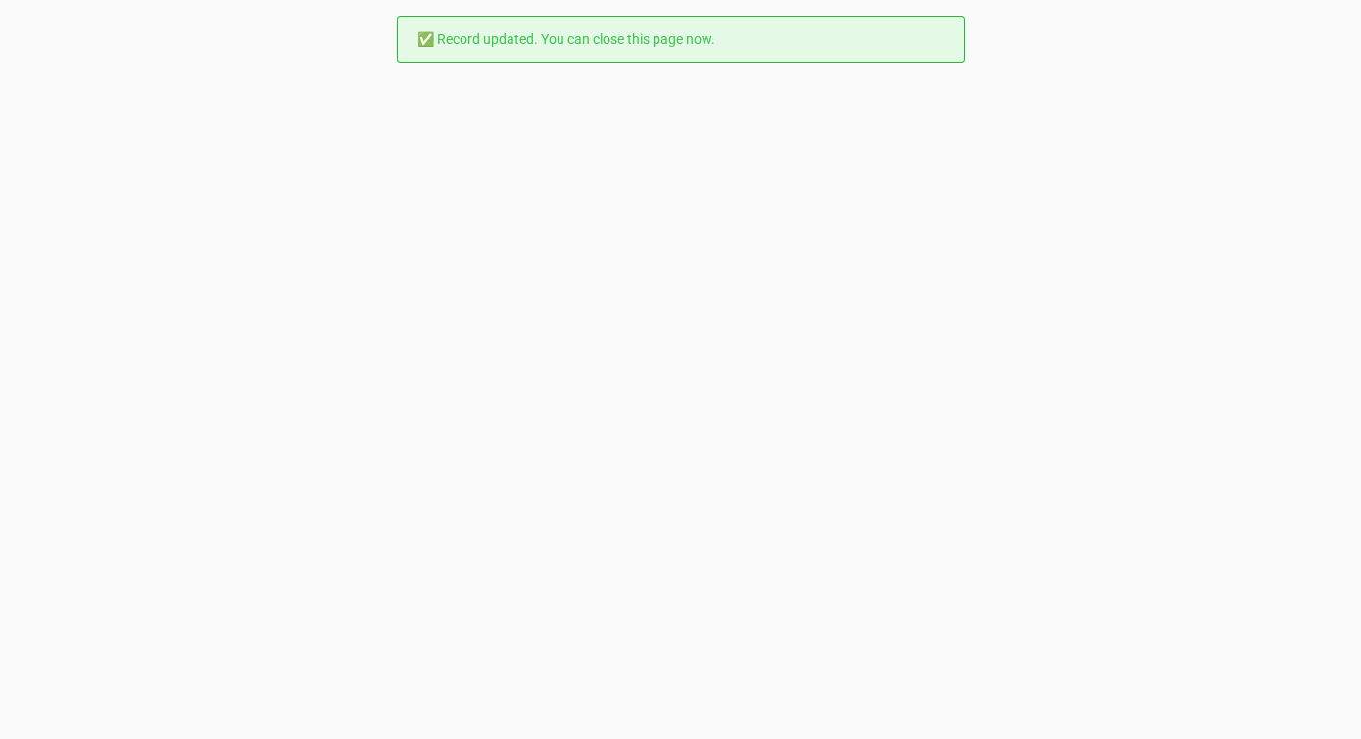
scroll to position [0, 0]
